Goal: Navigation & Orientation: Go to known website

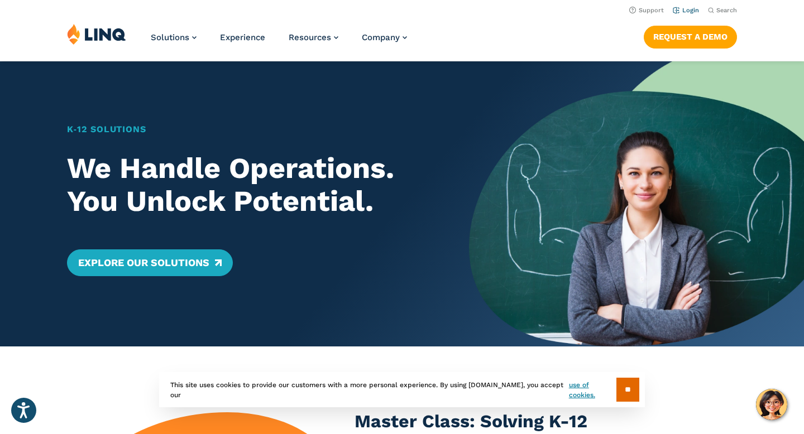
click at [693, 10] on link "Login" at bounding box center [686, 10] width 26 height 7
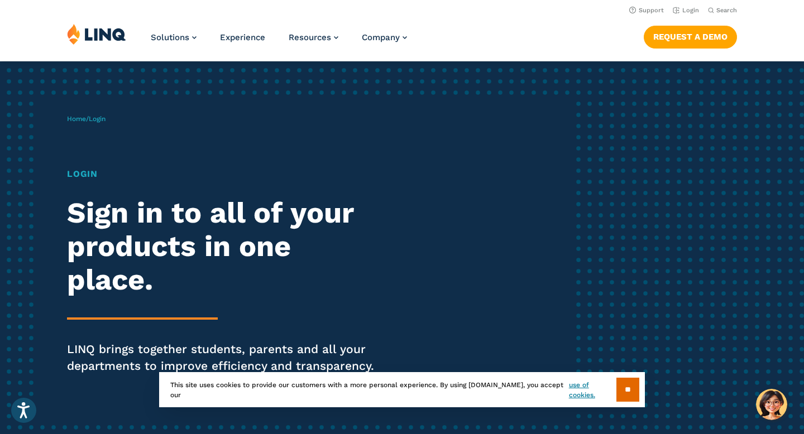
click at [747, 193] on div "Home / Login Login Sign in to all of your products in one place. LINQ brings to…" at bounding box center [402, 259] width 804 height 397
click at [91, 175] on h1 "Login" at bounding box center [222, 174] width 310 height 13
click at [106, 119] on span "Login" at bounding box center [97, 119] width 17 height 8
click at [691, 14] on li "Login" at bounding box center [686, 9] width 26 height 12
click at [688, 9] on link "Login" at bounding box center [686, 10] width 26 height 7
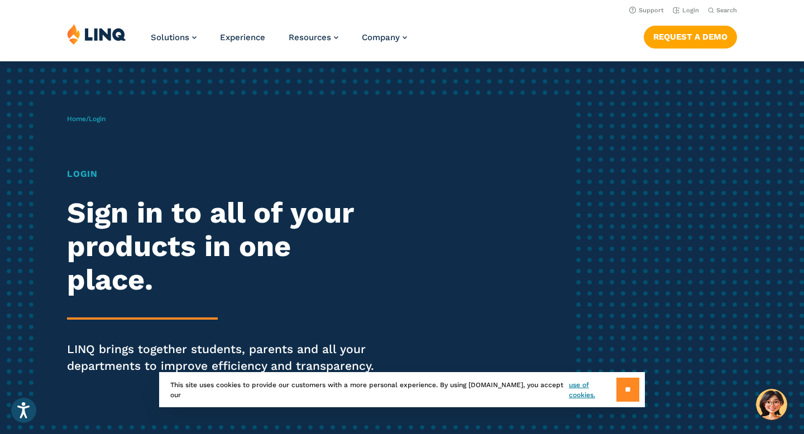
click at [631, 393] on input "**" at bounding box center [628, 390] width 23 height 24
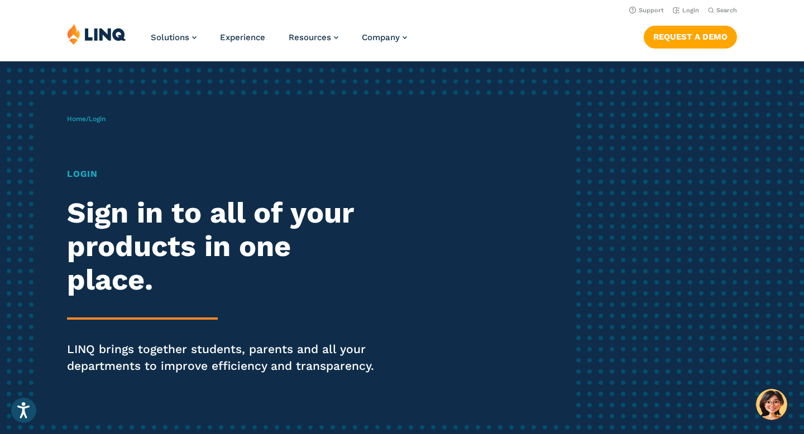
click at [110, 33] on img at bounding box center [96, 33] width 59 height 21
